Goal: Download file/media

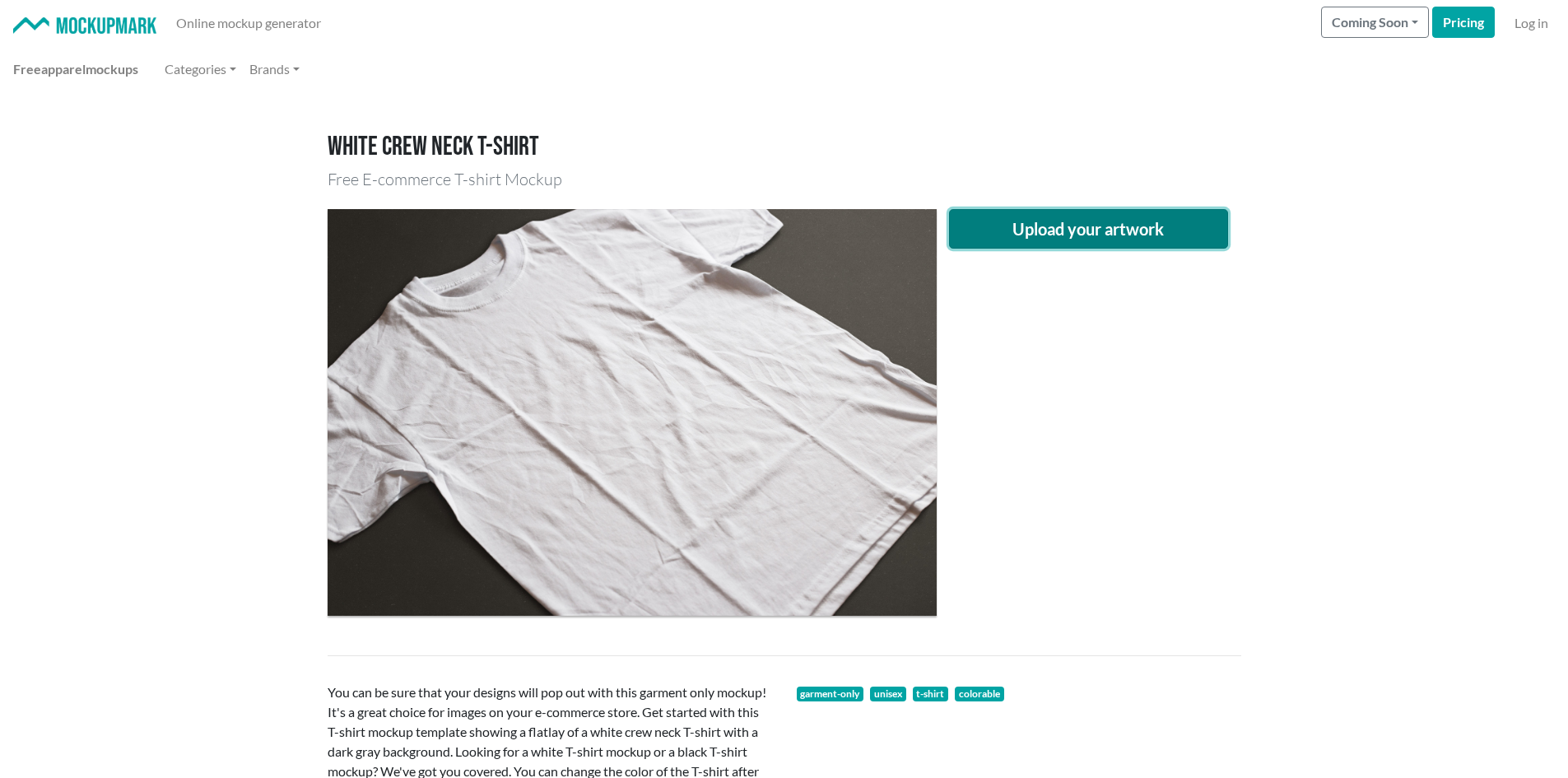
click at [1034, 221] on button "Upload your artwork" at bounding box center [1090, 229] width 280 height 40
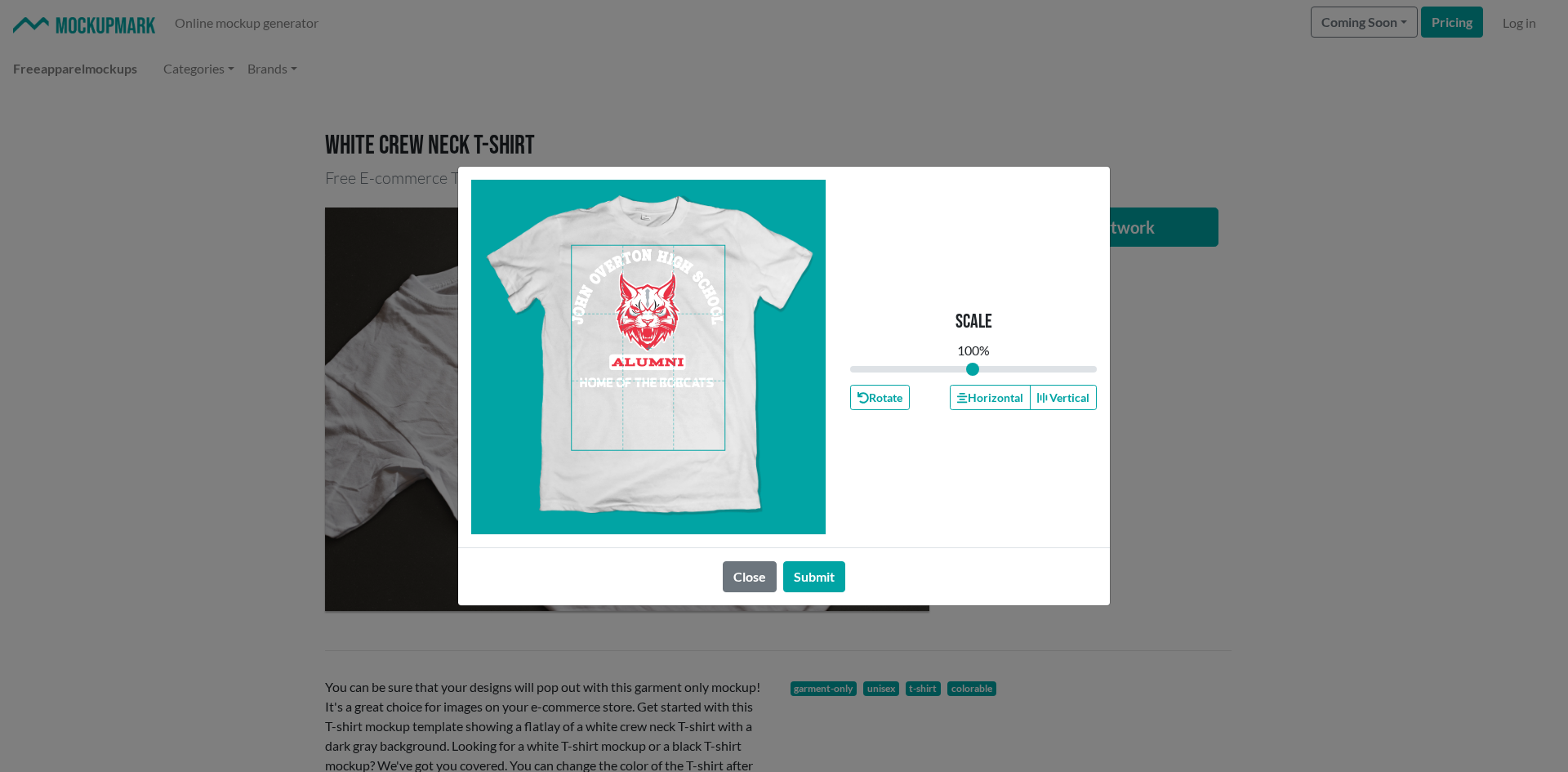
click at [668, 392] on span at bounding box center [648, 347] width 153 height 204
click at [975, 401] on button "Horizontal" at bounding box center [989, 397] width 80 height 25
click at [976, 401] on button "Horizontal" at bounding box center [989, 397] width 80 height 25
click at [977, 401] on button "Horizontal" at bounding box center [989, 397] width 80 height 25
click at [979, 401] on button "Horizontal" at bounding box center [989, 397] width 80 height 25
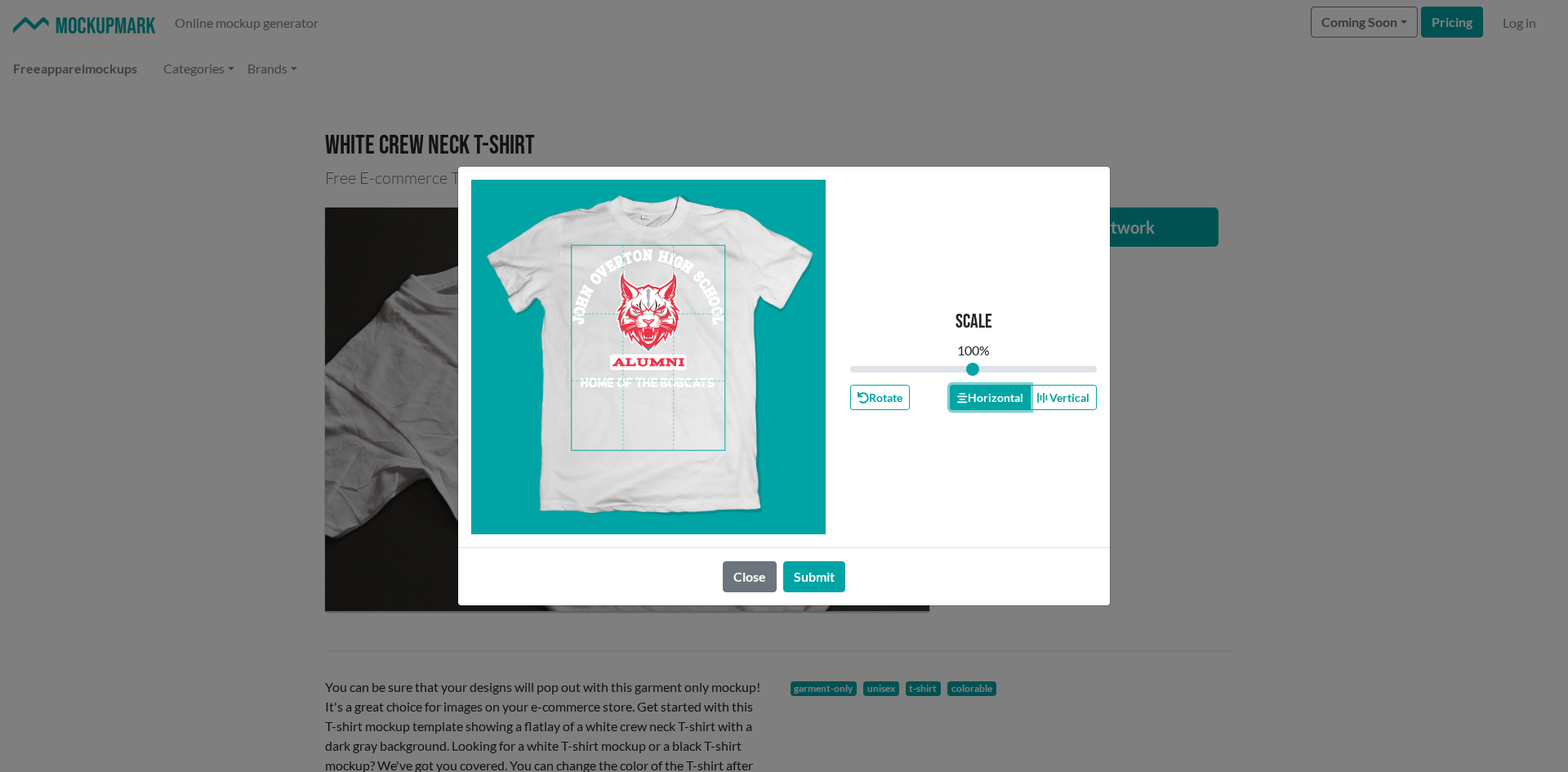
click at [980, 402] on button "Horizontal" at bounding box center [989, 397] width 80 height 25
click at [982, 402] on button "Horizontal" at bounding box center [989, 397] width 80 height 25
click at [984, 402] on button "Horizontal" at bounding box center [989, 397] width 80 height 25
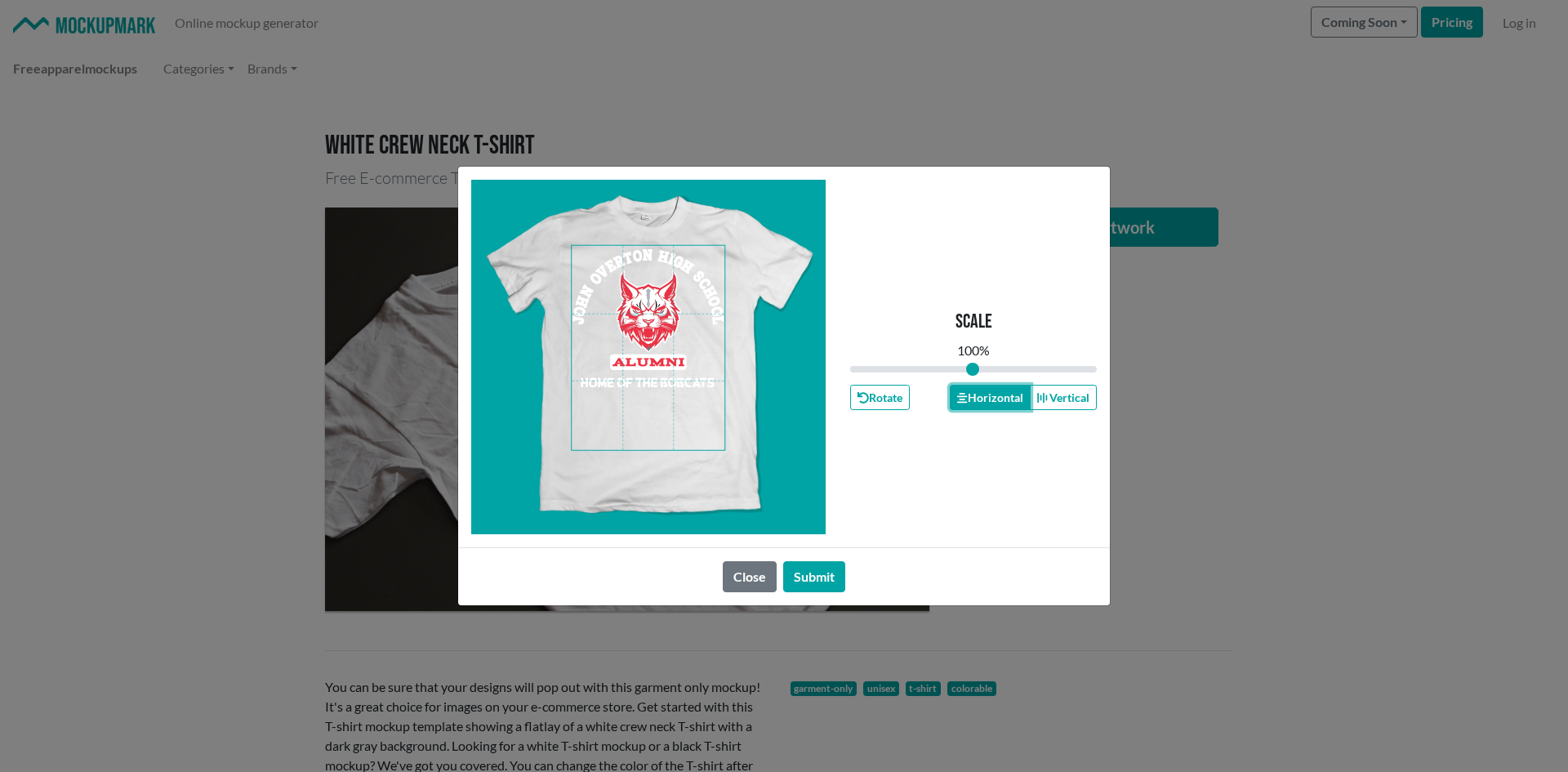
click at [984, 402] on button "Horizontal" at bounding box center [989, 397] width 80 height 25
click at [986, 402] on button "Horizontal" at bounding box center [989, 397] width 80 height 25
click at [988, 397] on button "Horizontal" at bounding box center [989, 397] width 80 height 25
click at [986, 398] on button "Horizontal" at bounding box center [989, 397] width 80 height 25
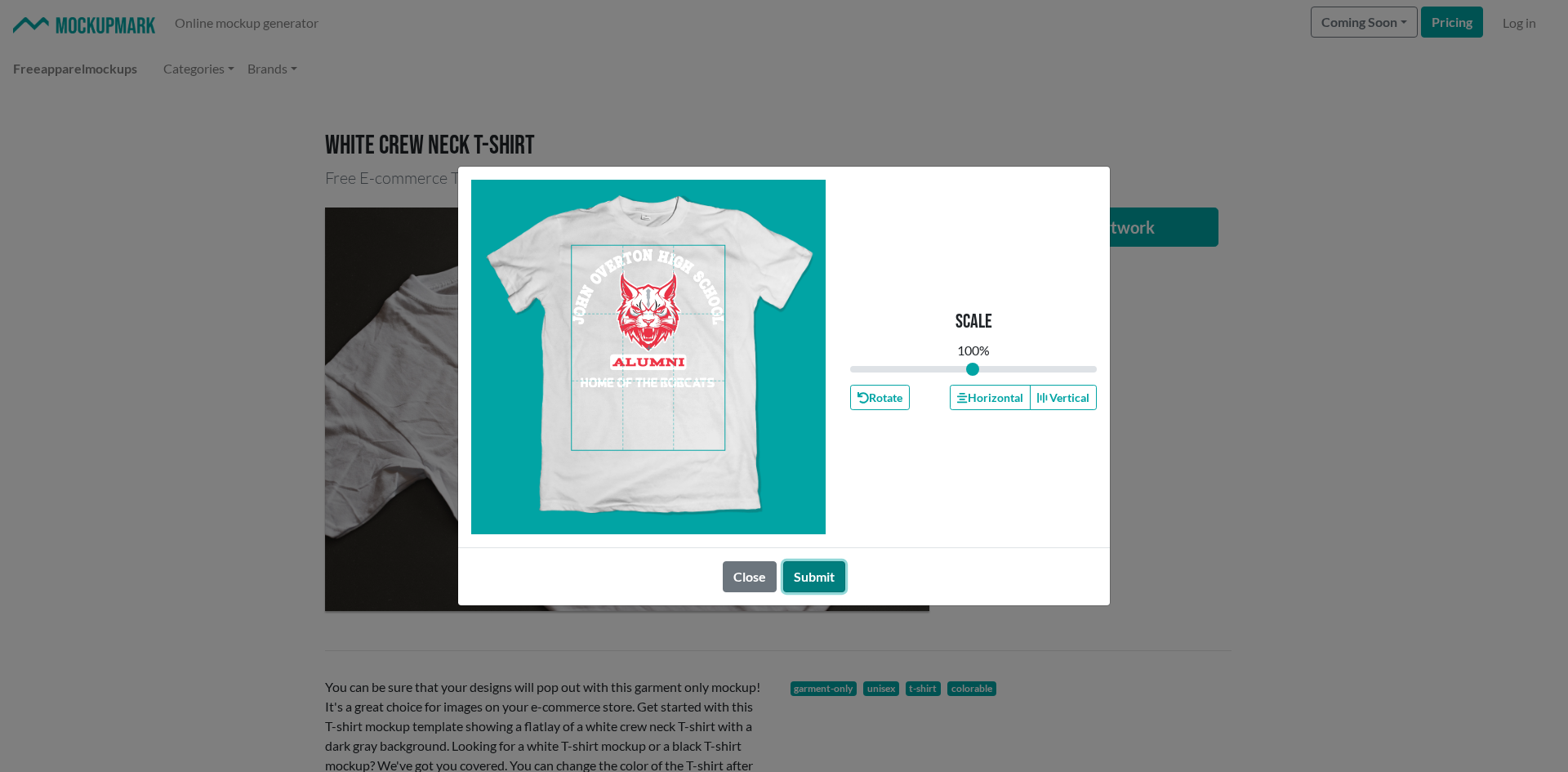
click at [814, 572] on button "Submit" at bounding box center [815, 576] width 62 height 31
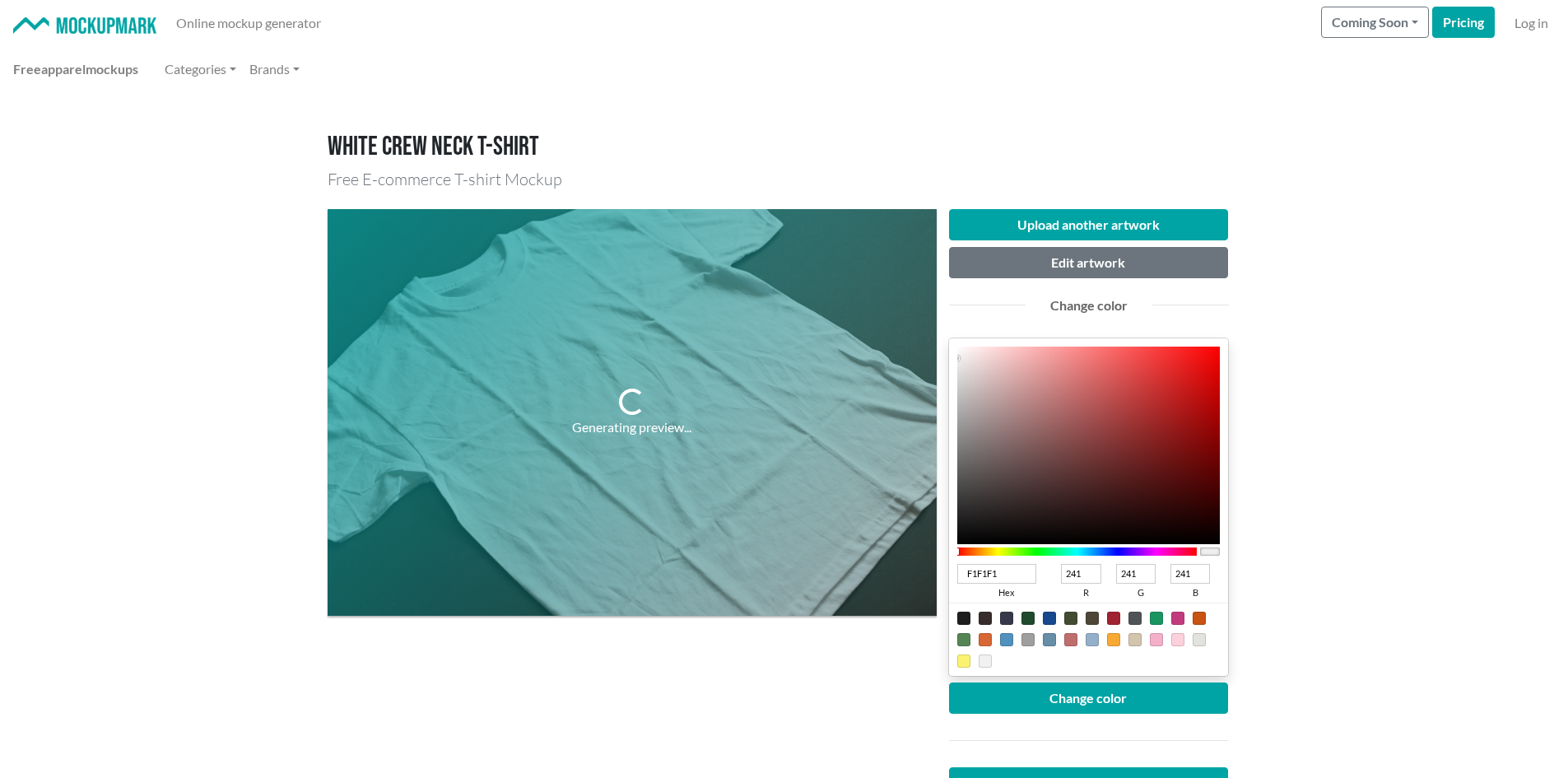
click at [1010, 576] on input "F1F1F1" at bounding box center [997, 574] width 80 height 20
type input "F1F"
type input "255"
type input "17"
type input "255"
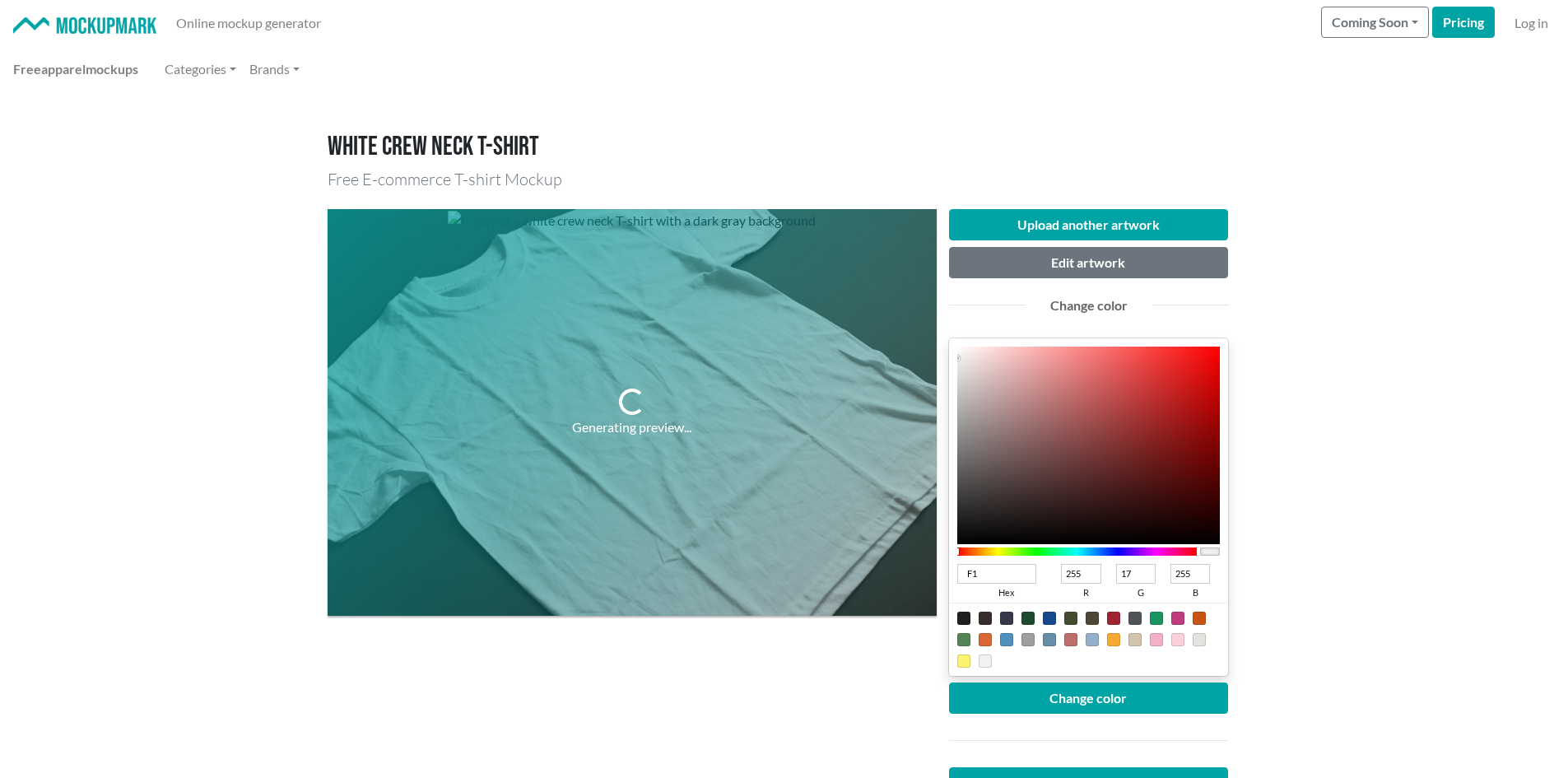
type input "F"
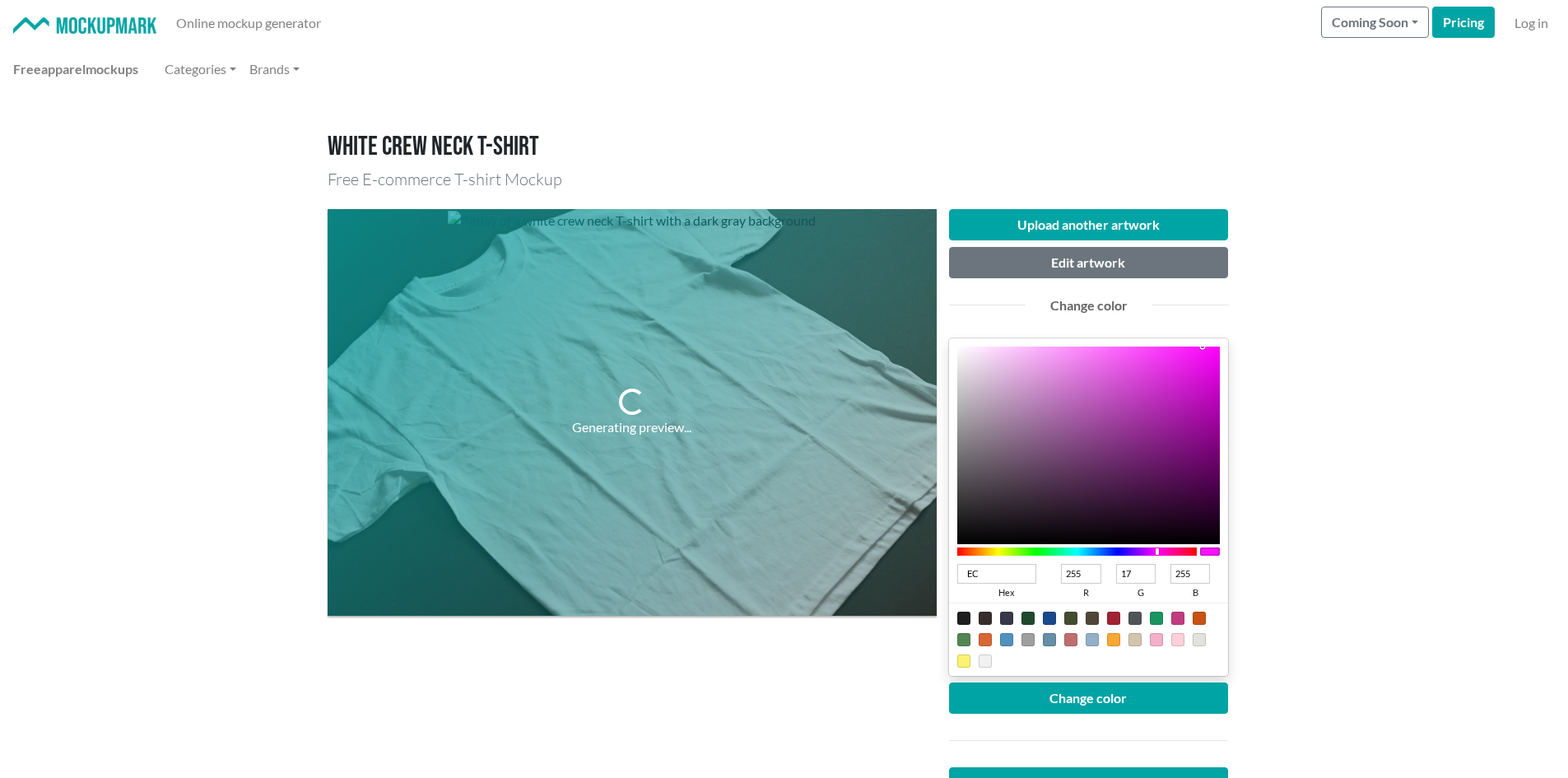
type input "EC1"
type input "238"
type input "204"
type input "17"
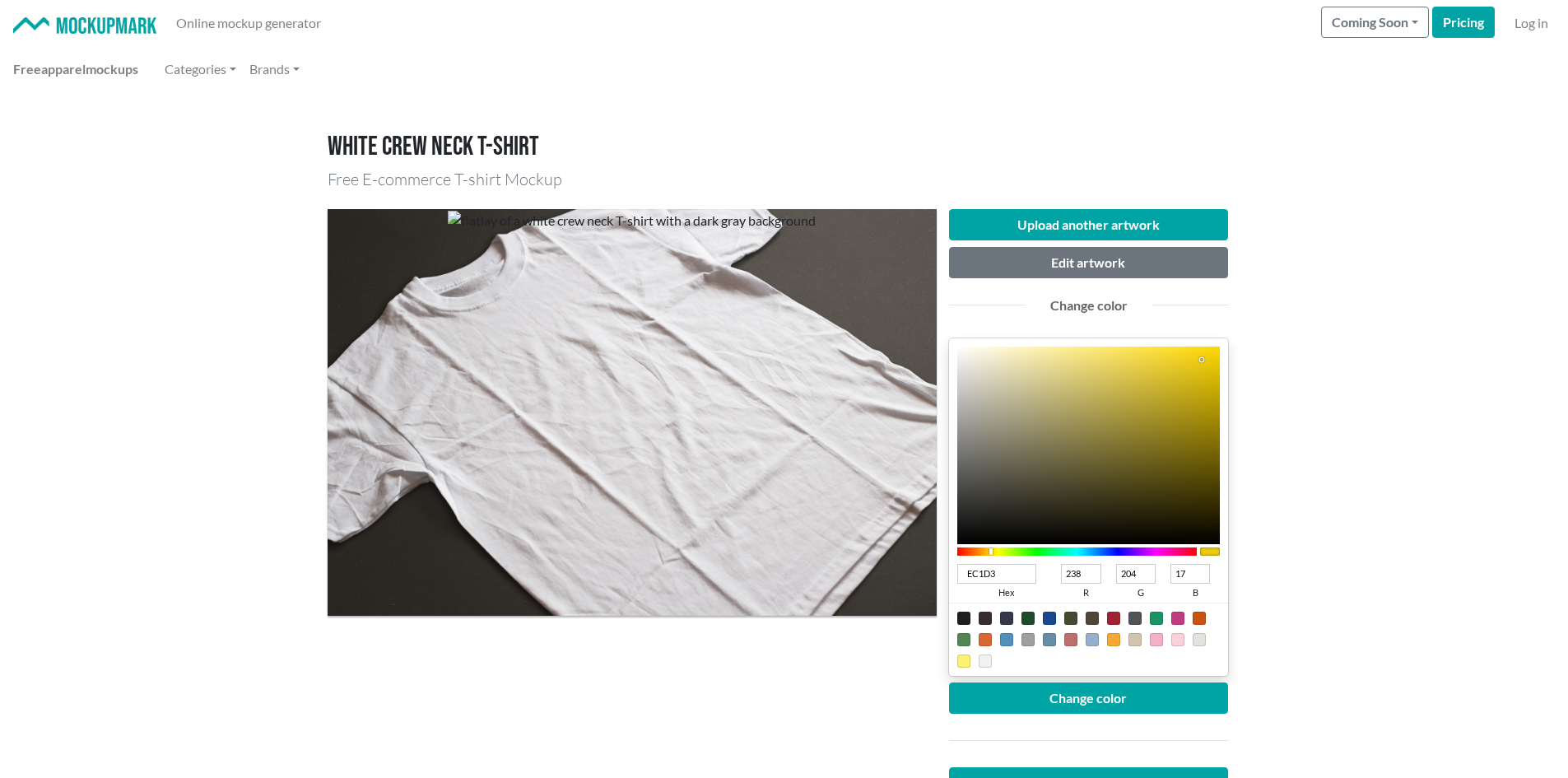
type input "EC1D31"
type input "236"
type input "29"
type input "49"
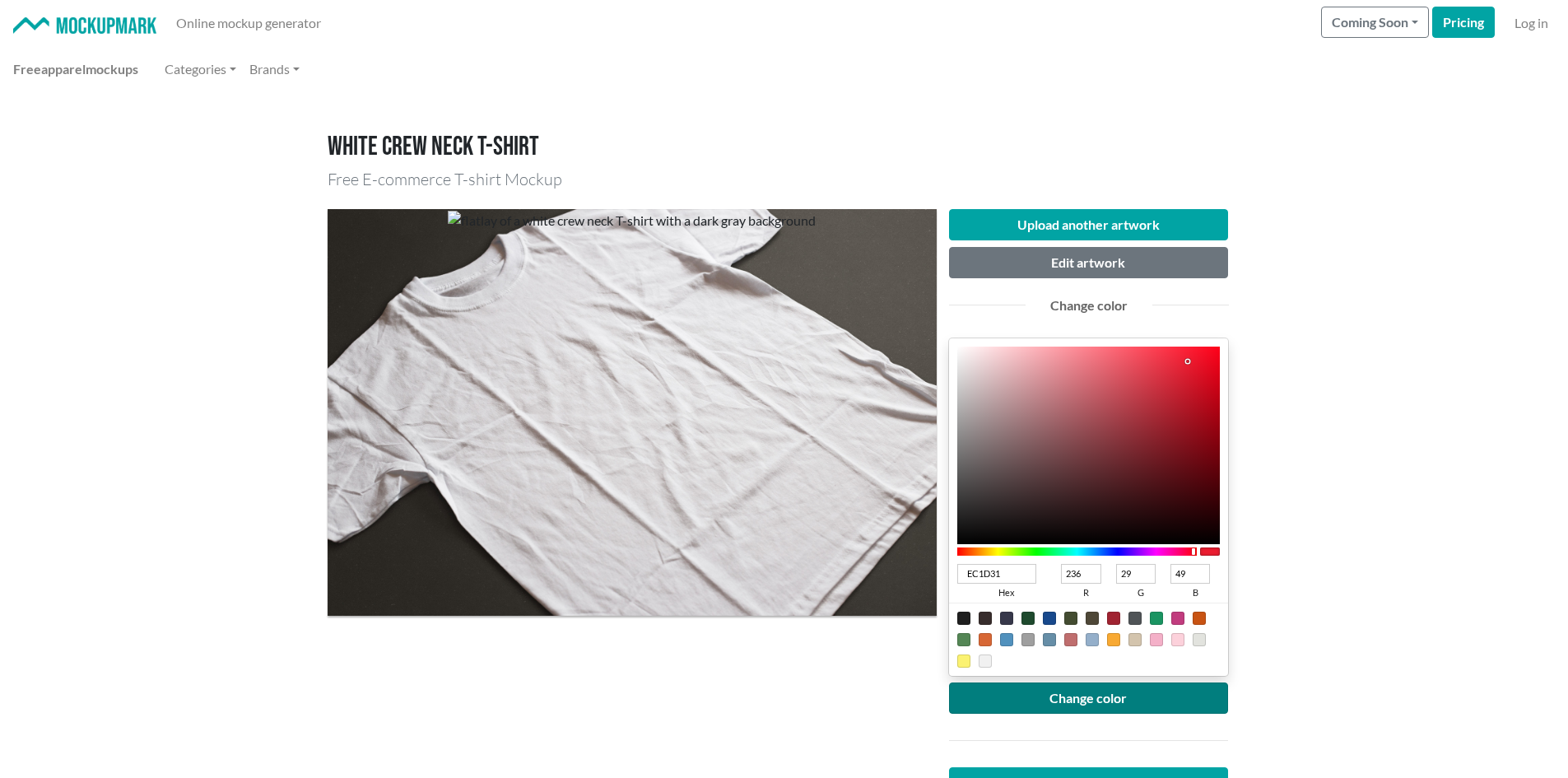
type input "EC1D31"
click at [1059, 691] on button "Change color" at bounding box center [1090, 698] width 280 height 31
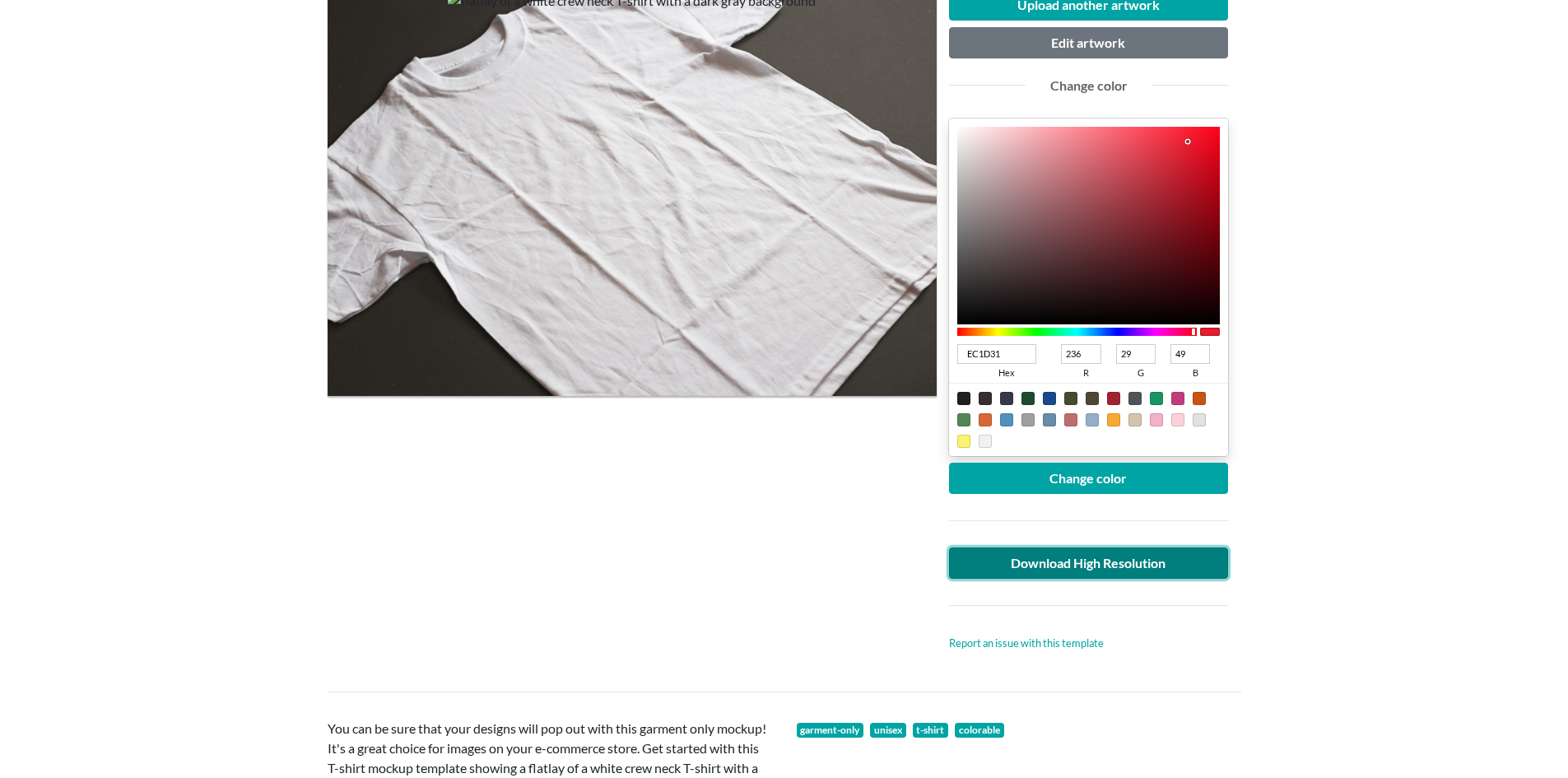
click at [1091, 558] on link "Download High Resolution" at bounding box center [1090, 562] width 280 height 31
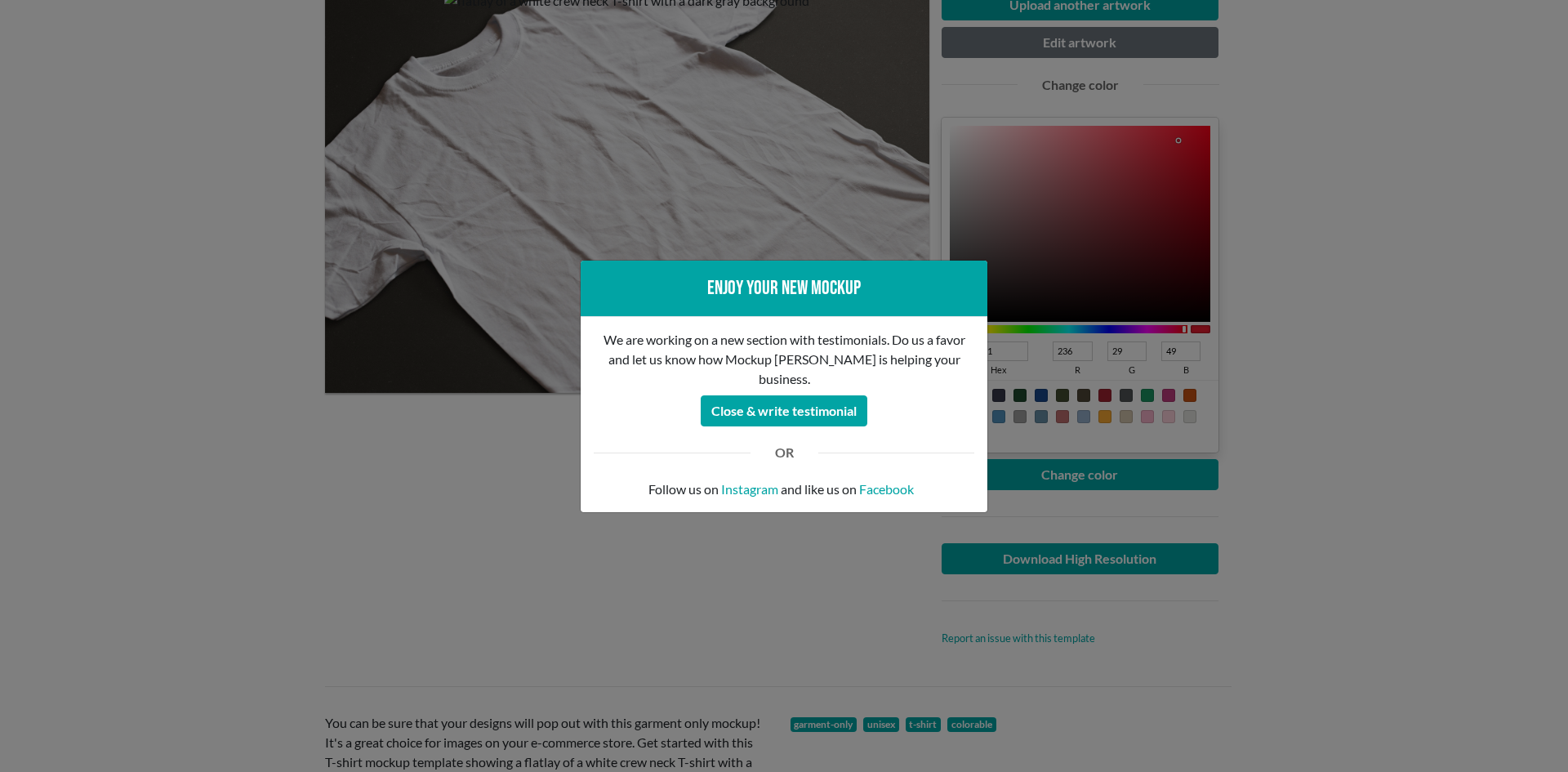
click at [161, 580] on div "Enjoy your new mockup We are working on a new section with testimonials. Do us …" at bounding box center [784, 386] width 1568 height 772
